Goal: Transaction & Acquisition: Purchase product/service

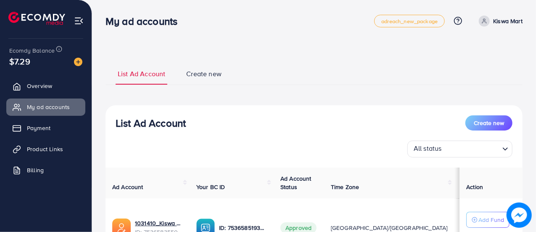
click at [79, 62] on img at bounding box center [78, 62] width 8 height 8
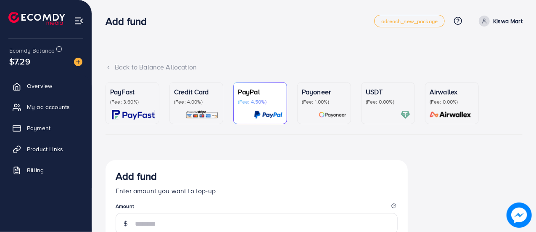
click at [381, 99] on p "(Fee: 0.00%)" at bounding box center [388, 101] width 45 height 7
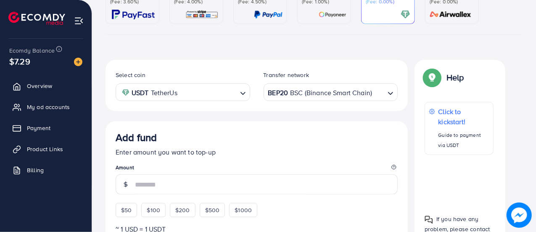
scroll to position [100, 0]
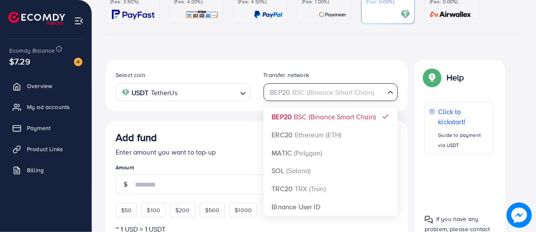
click at [387, 95] on icon "Search for option" at bounding box center [390, 92] width 8 height 8
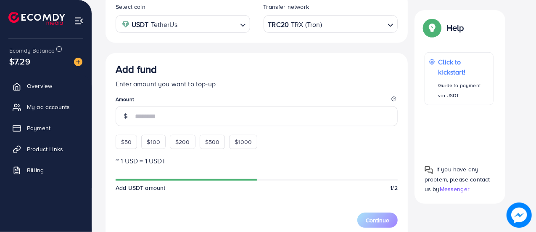
scroll to position [184, 0]
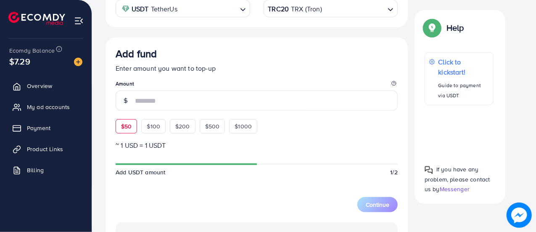
click at [128, 132] on div "$50" at bounding box center [126, 126] width 21 height 14
type input "**"
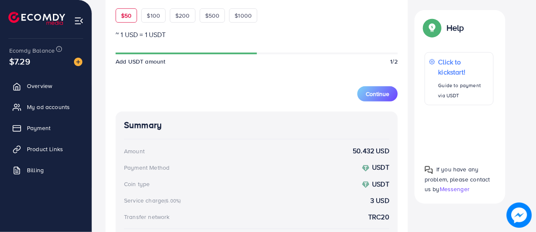
scroll to position [312, 0]
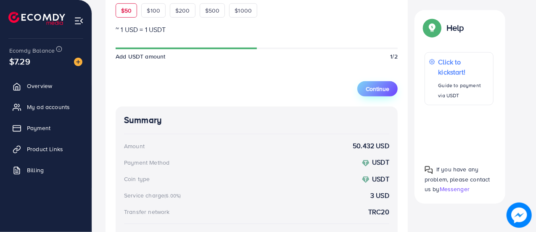
click at [375, 86] on span "Continue" at bounding box center [378, 88] width 24 height 8
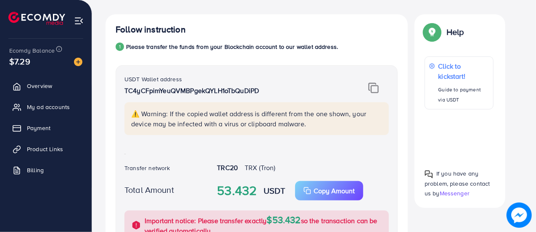
scroll to position [144, 0]
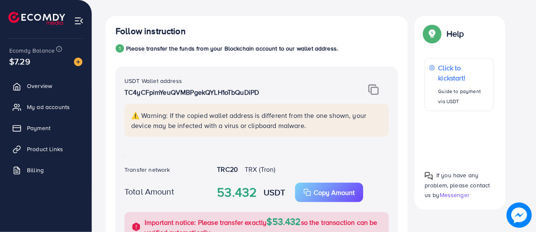
click at [375, 88] on img at bounding box center [373, 89] width 11 height 11
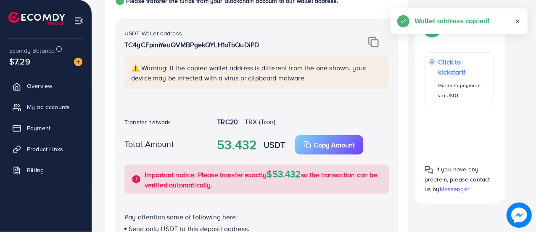
scroll to position [192, 0]
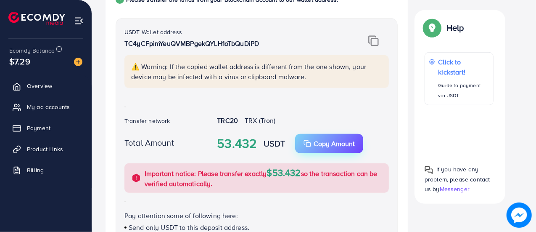
click at [324, 142] on p "Copy Amount" at bounding box center [334, 143] width 41 height 10
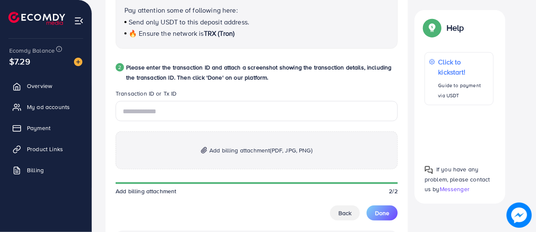
scroll to position [399, 0]
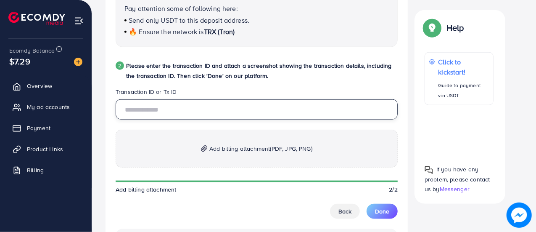
click at [215, 109] on input "text" at bounding box center [257, 109] width 282 height 20
paste input "**********"
type input "**********"
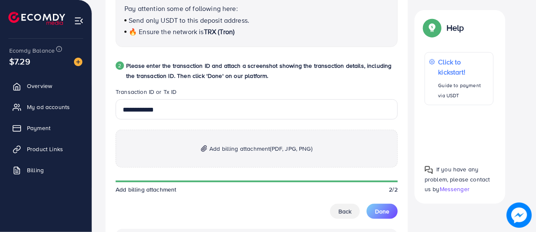
click at [201, 143] on p "Add billing attachment (PDF, JPG, PNG)" at bounding box center [257, 148] width 282 height 38
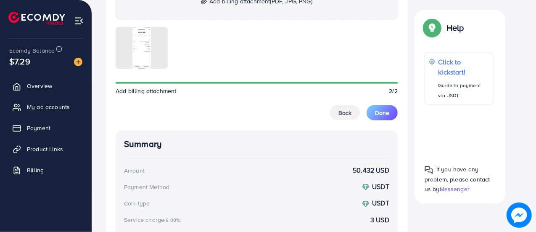
scroll to position [548, 0]
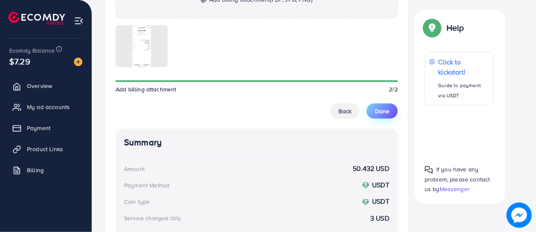
click at [377, 110] on span "Done" at bounding box center [382, 111] width 14 height 8
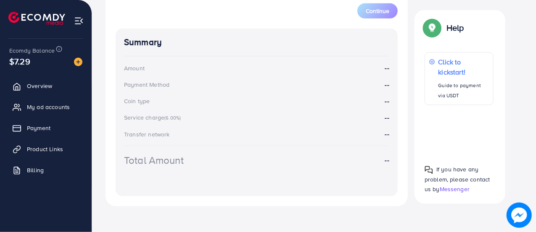
scroll to position [380, 0]
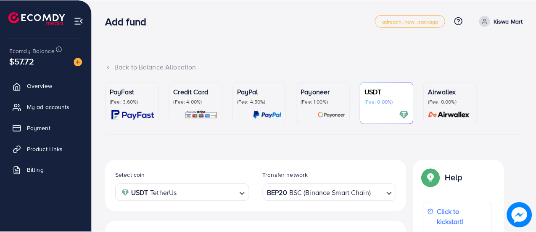
scroll to position [167, 0]
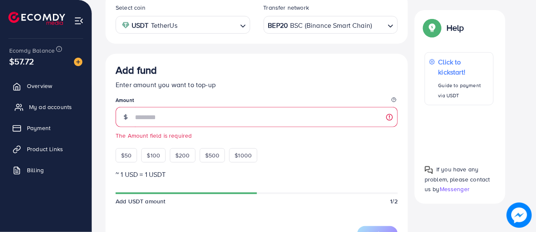
click at [45, 109] on span "My ad accounts" at bounding box center [50, 107] width 43 height 8
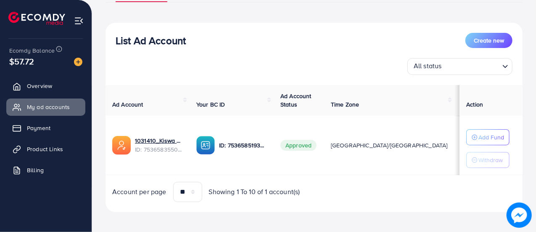
scroll to position [85, 0]
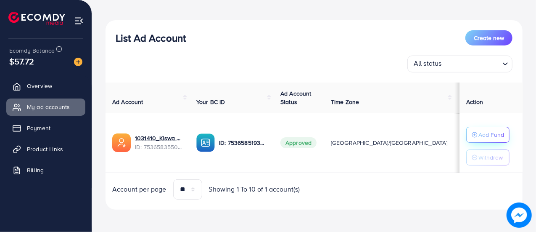
click at [492, 137] on p "Add Fund" at bounding box center [491, 134] width 26 height 10
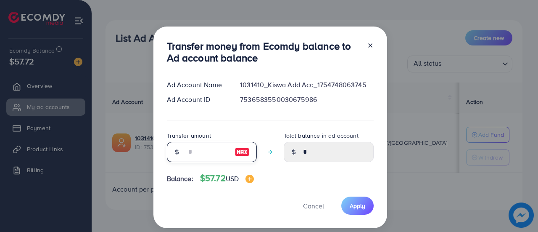
click at [218, 151] on input "number" at bounding box center [207, 152] width 42 height 20
type input "*"
type input "****"
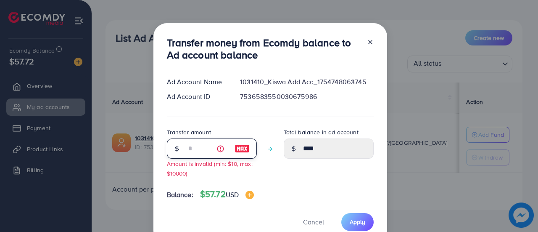
type input "**"
type input "*****"
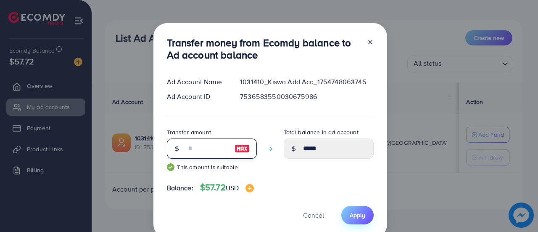
type input "**"
click at [352, 211] on span "Apply" at bounding box center [358, 215] width 16 height 8
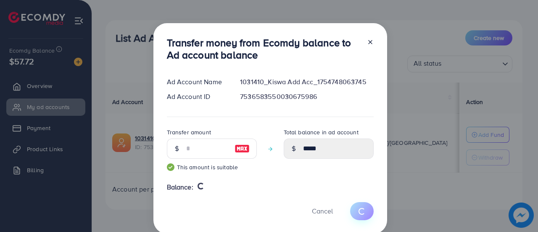
type input "*"
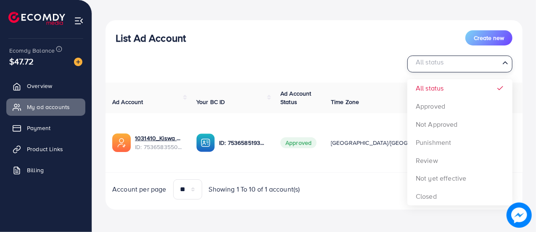
click at [493, 63] on input "Search for option" at bounding box center [455, 64] width 88 height 13
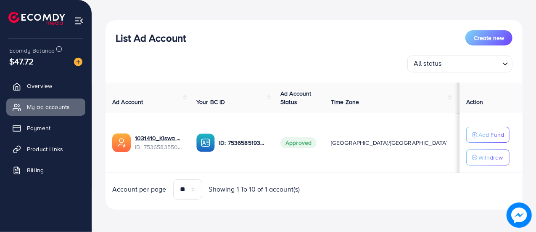
click at [506, 62] on icon "Search for option" at bounding box center [505, 64] width 8 height 8
click at [46, 129] on span "Payment" at bounding box center [41, 128] width 24 height 8
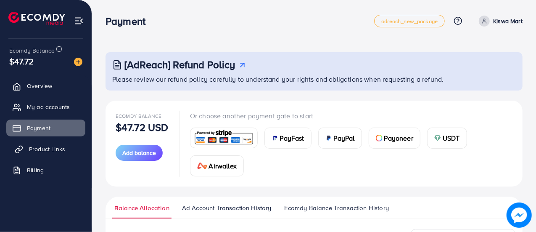
click at [45, 150] on span "Product Links" at bounding box center [47, 149] width 36 height 8
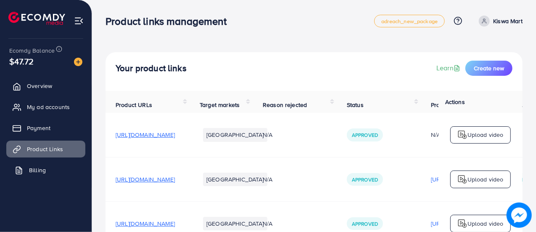
click at [32, 167] on span "Billing" at bounding box center [37, 170] width 17 height 8
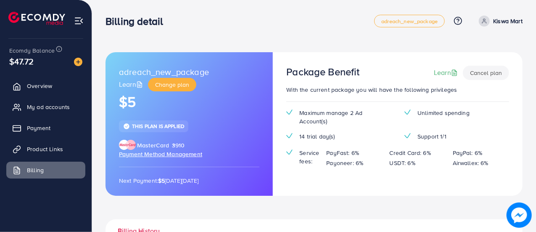
click at [78, 22] on img at bounding box center [79, 21] width 10 height 10
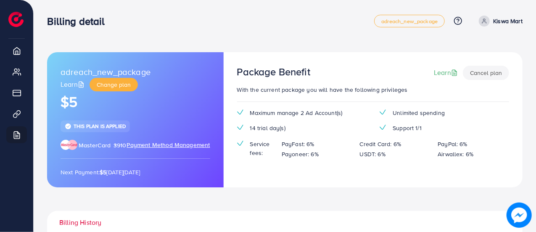
click at [143, 18] on div "Billing detail" at bounding box center [210, 21] width 327 height 12
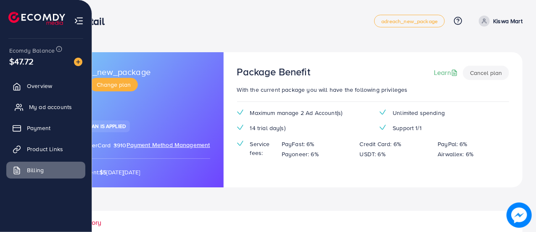
click at [46, 106] on span "My ad accounts" at bounding box center [50, 107] width 43 height 8
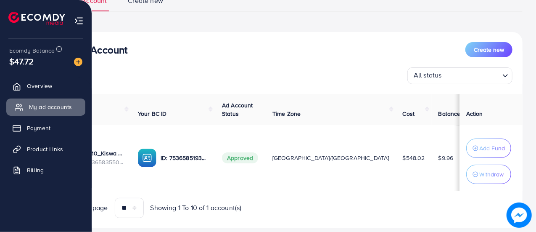
scroll to position [74, 0]
